Goal: Information Seeking & Learning: Learn about a topic

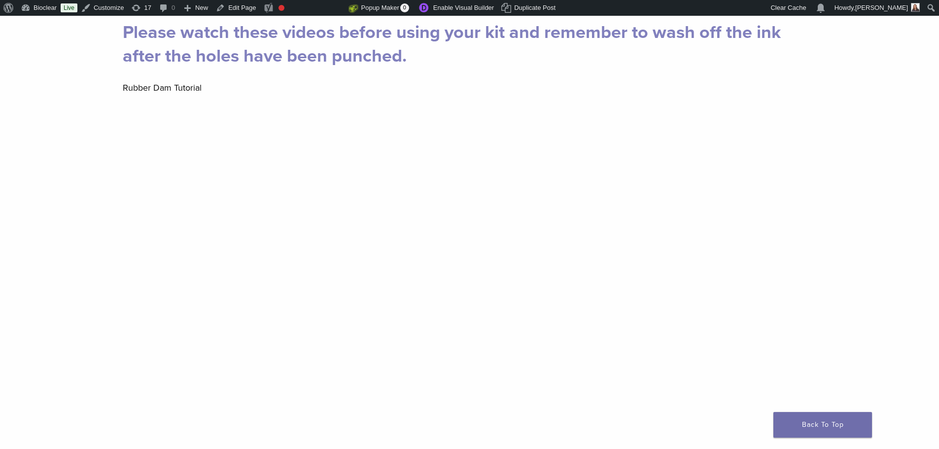
scroll to position [99, 0]
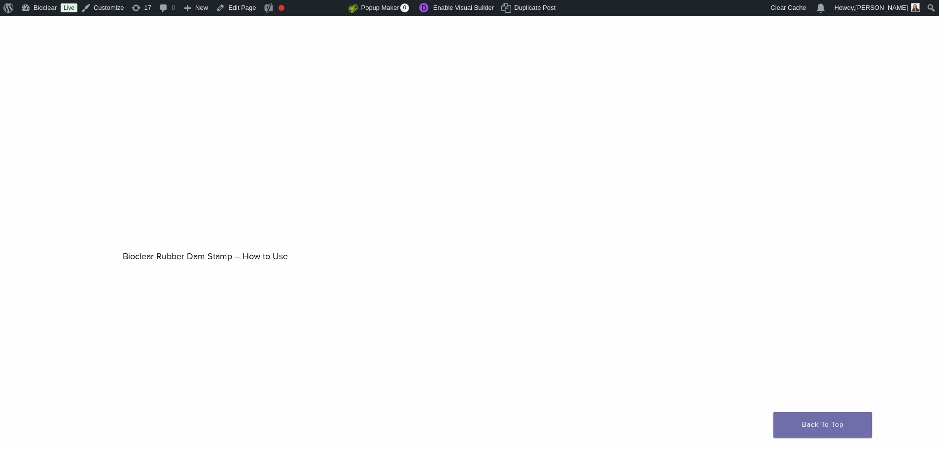
scroll to position [444, 0]
